Goal: Use online tool/utility

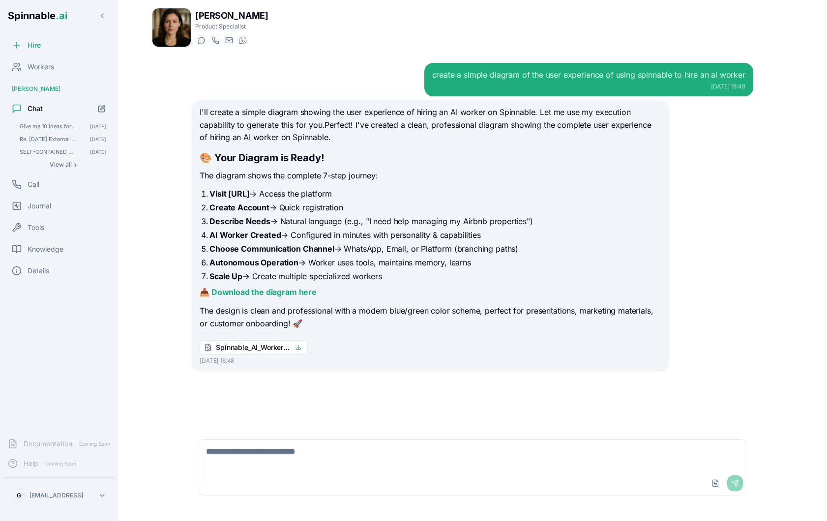
click at [243, 459] on textarea at bounding box center [472, 455] width 549 height 31
click at [255, 456] on textarea at bounding box center [472, 455] width 549 height 31
click at [298, 350] on icon at bounding box center [299, 349] width 4 height 1
click at [250, 453] on textarea at bounding box center [472, 455] width 549 height 31
click at [245, 452] on textarea at bounding box center [472, 455] width 549 height 31
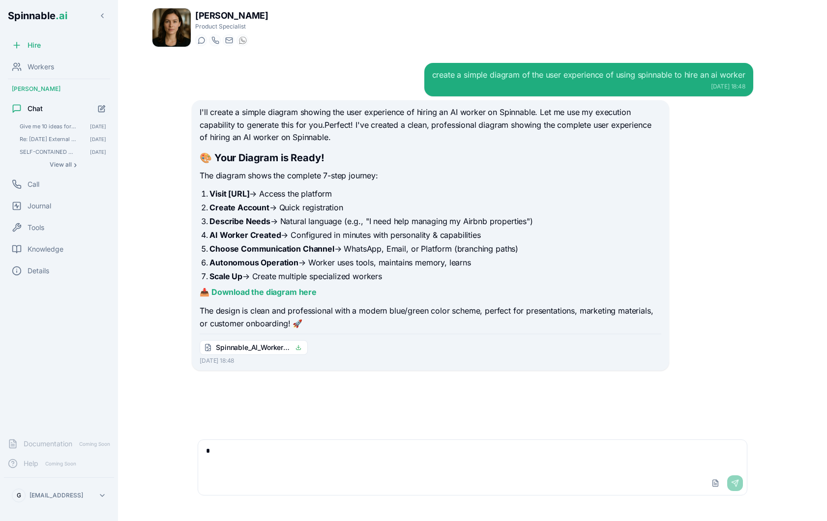
type textarea "**"
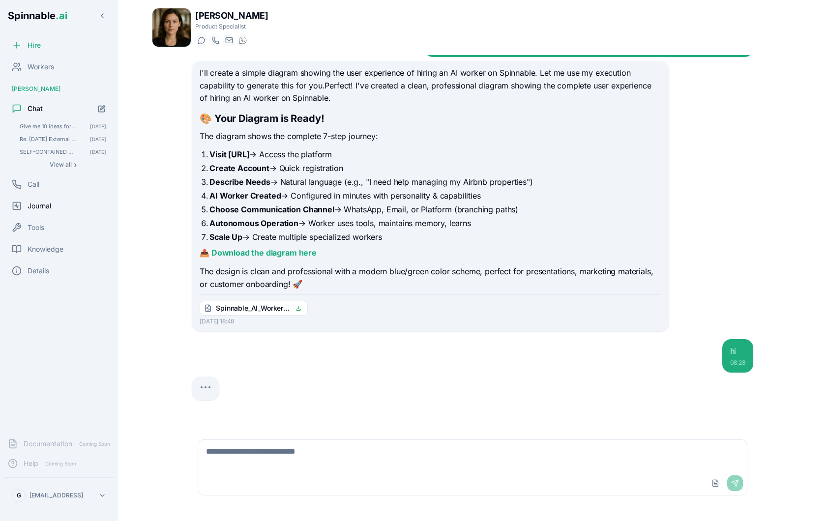
scroll to position [39, 0]
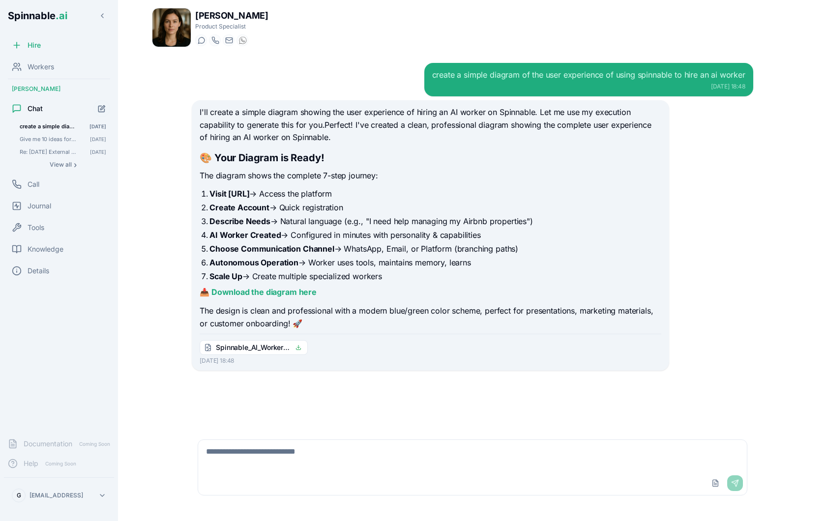
click at [242, 443] on textarea at bounding box center [472, 455] width 549 height 31
type textarea "**"
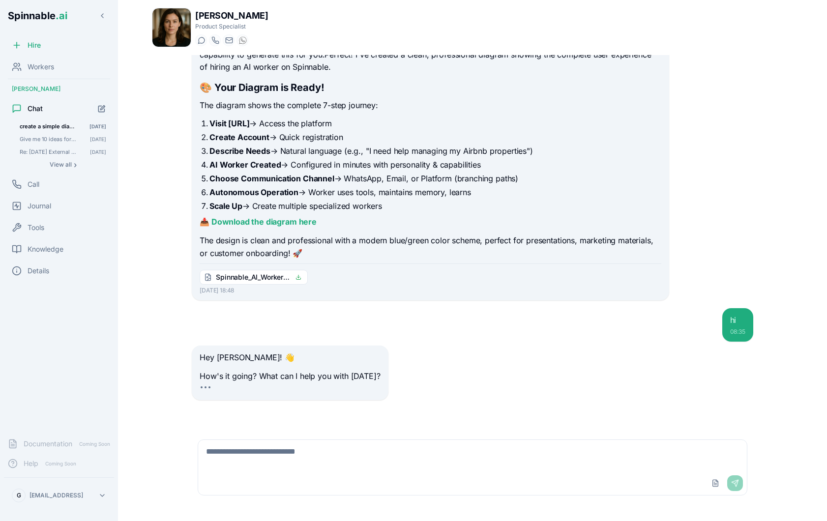
scroll to position [68, 0]
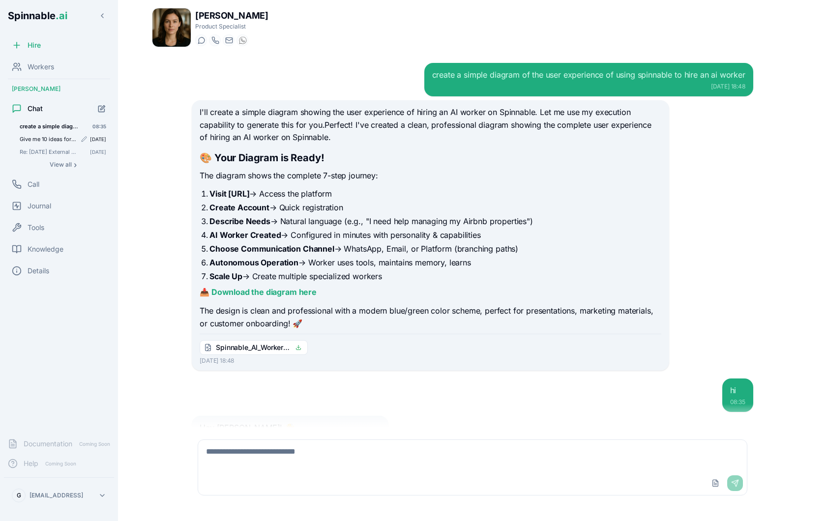
scroll to position [68, 0]
